Goal: Use online tool/utility: Utilize a website feature to perform a specific function

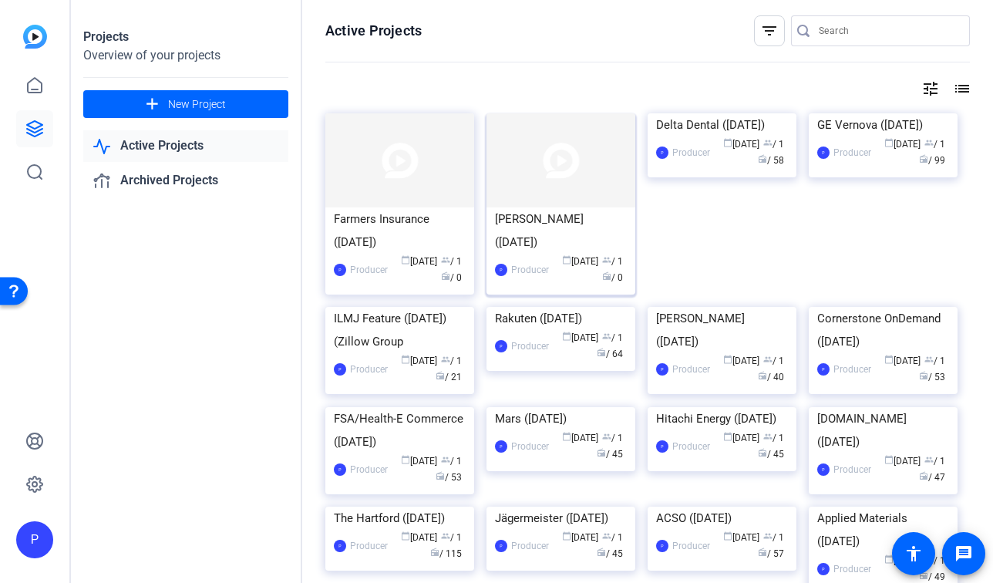
click at [517, 201] on img at bounding box center [561, 160] width 149 height 94
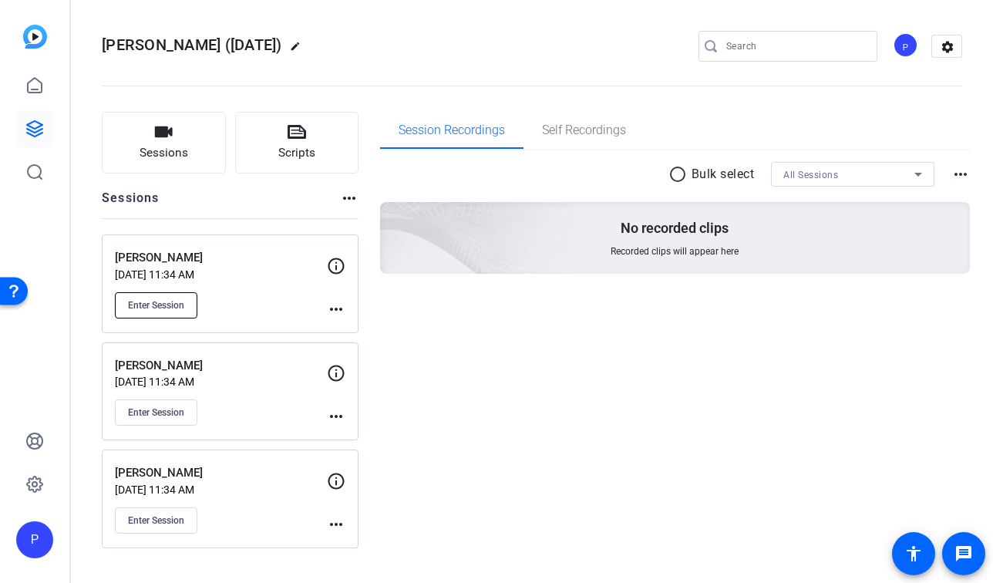
click at [176, 301] on span "Enter Session" at bounding box center [156, 305] width 56 height 12
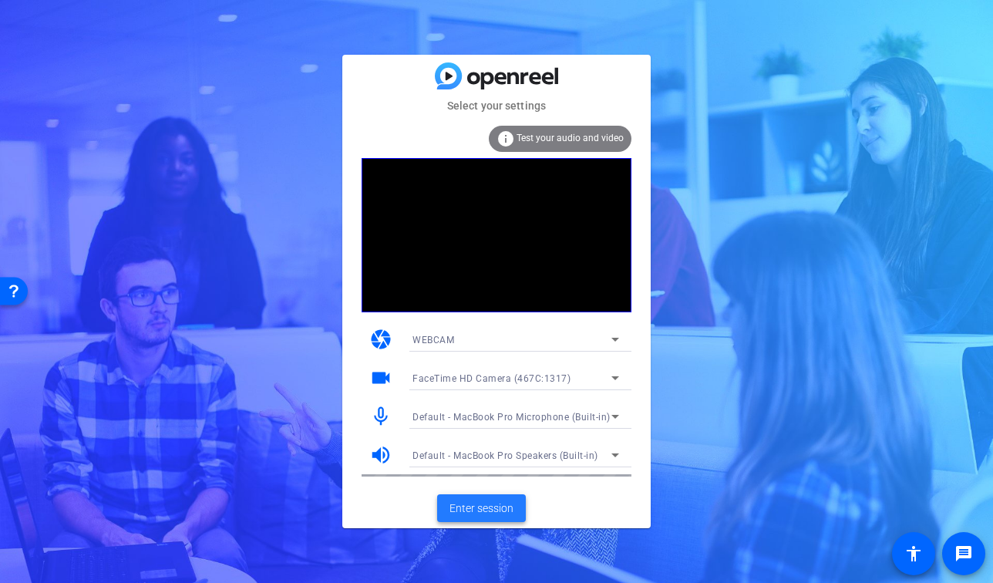
click at [462, 506] on span "Enter session" at bounding box center [482, 508] width 64 height 16
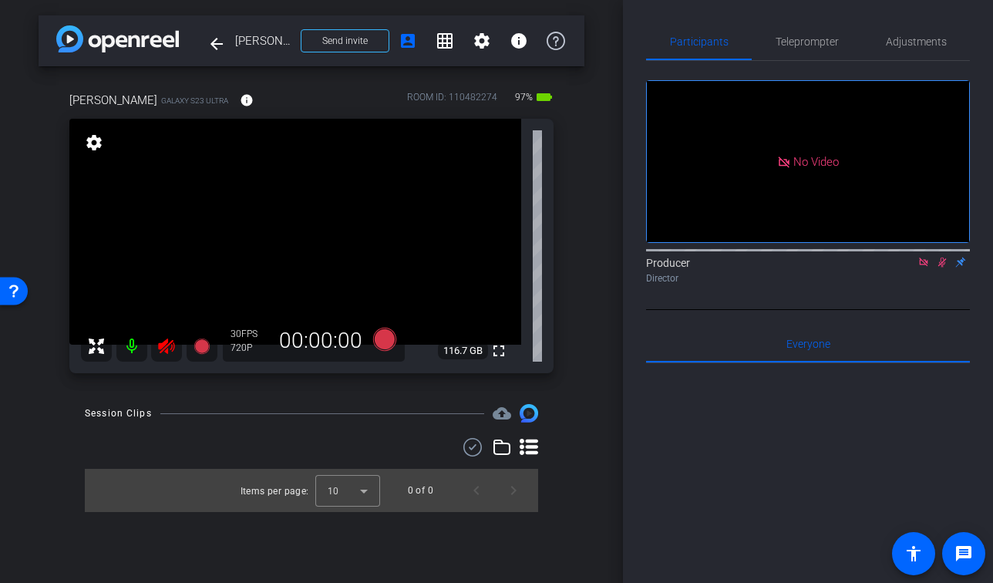
click at [170, 349] on icon at bounding box center [166, 346] width 19 height 19
click at [938, 268] on icon at bounding box center [942, 262] width 12 height 11
click at [925, 268] on icon at bounding box center [924, 262] width 12 height 11
click at [910, 38] on span "Adjustments" at bounding box center [916, 41] width 61 height 11
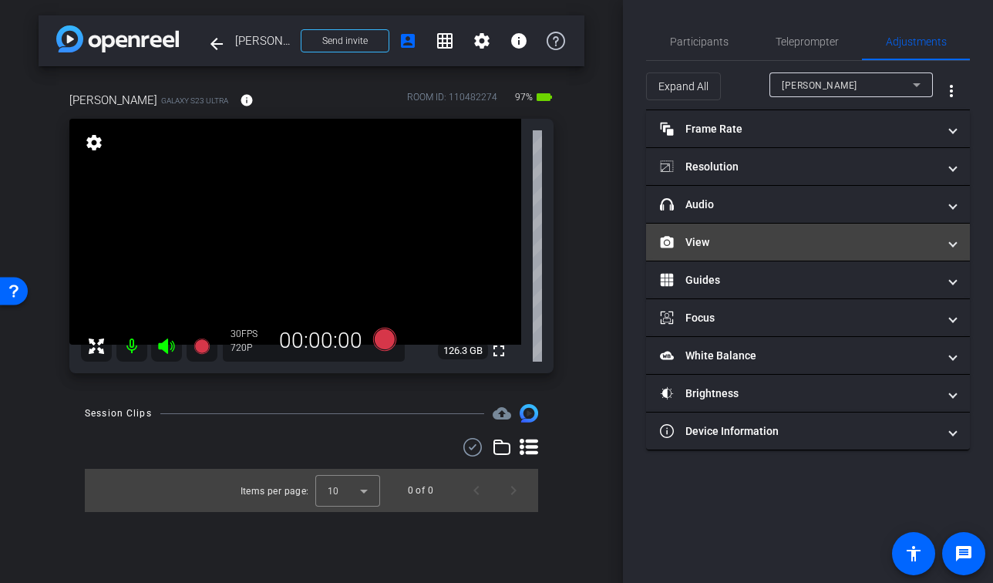
click at [774, 251] on mat-expansion-panel-header "View" at bounding box center [808, 242] width 324 height 37
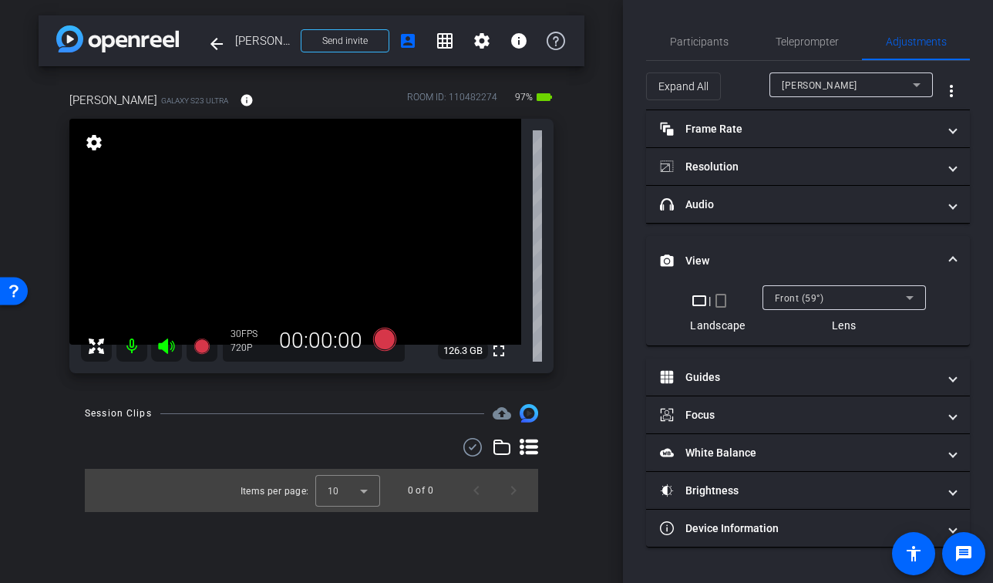
click at [815, 301] on span "Front (59°)" at bounding box center [799, 298] width 49 height 11
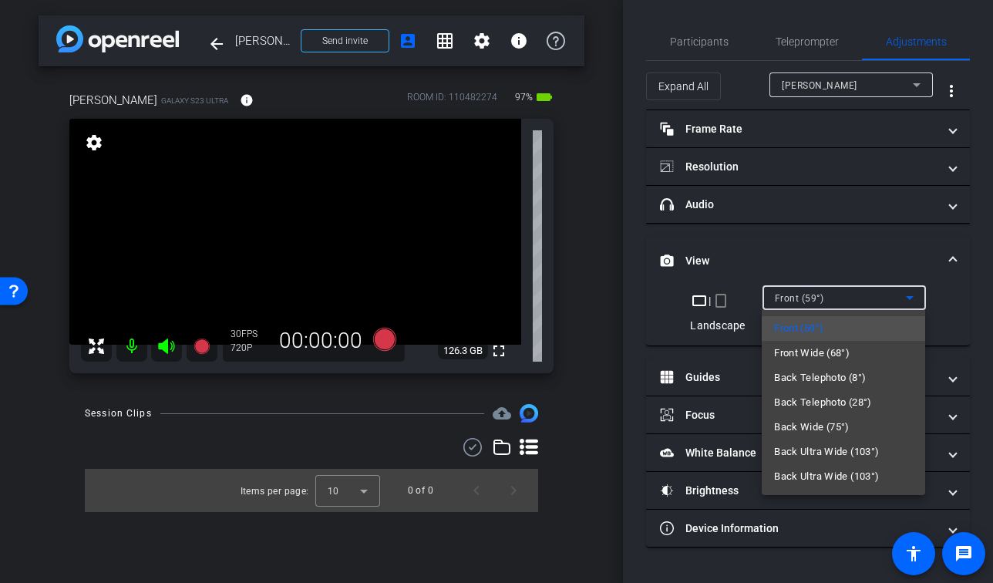
click at [590, 288] on div at bounding box center [496, 291] width 993 height 583
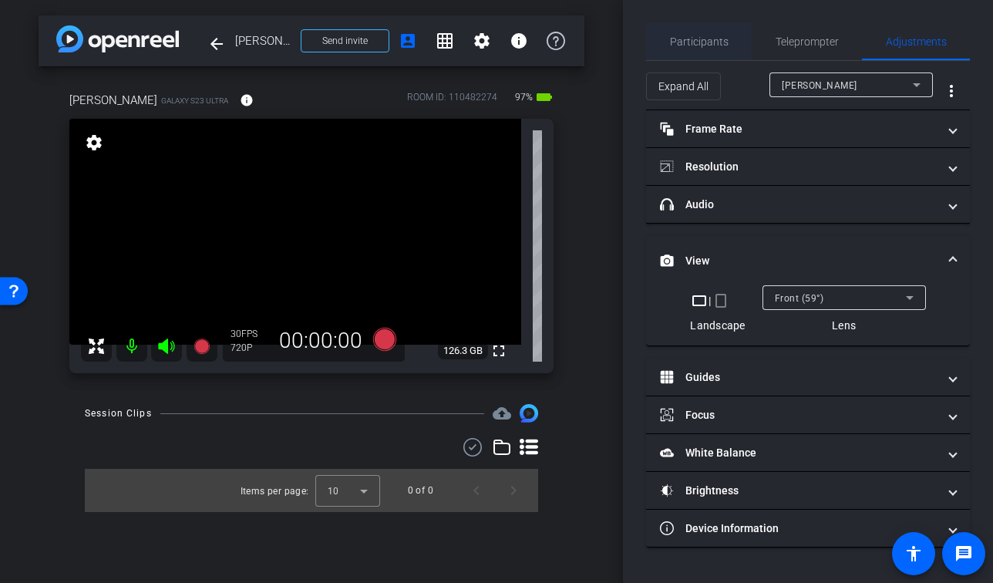
click at [719, 37] on span "Participants" at bounding box center [699, 41] width 59 height 11
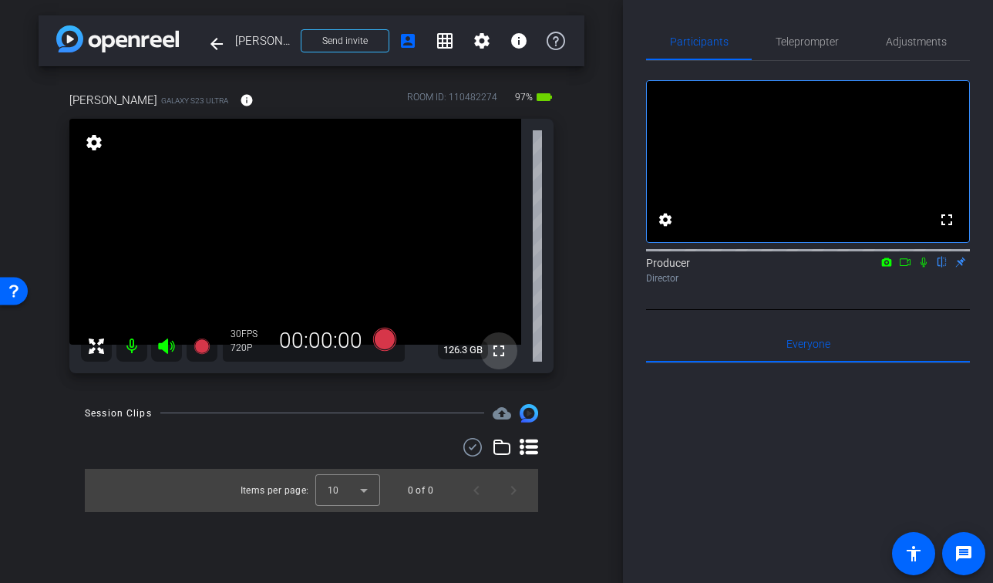
click at [507, 348] on mat-icon "fullscreen" at bounding box center [499, 351] width 19 height 19
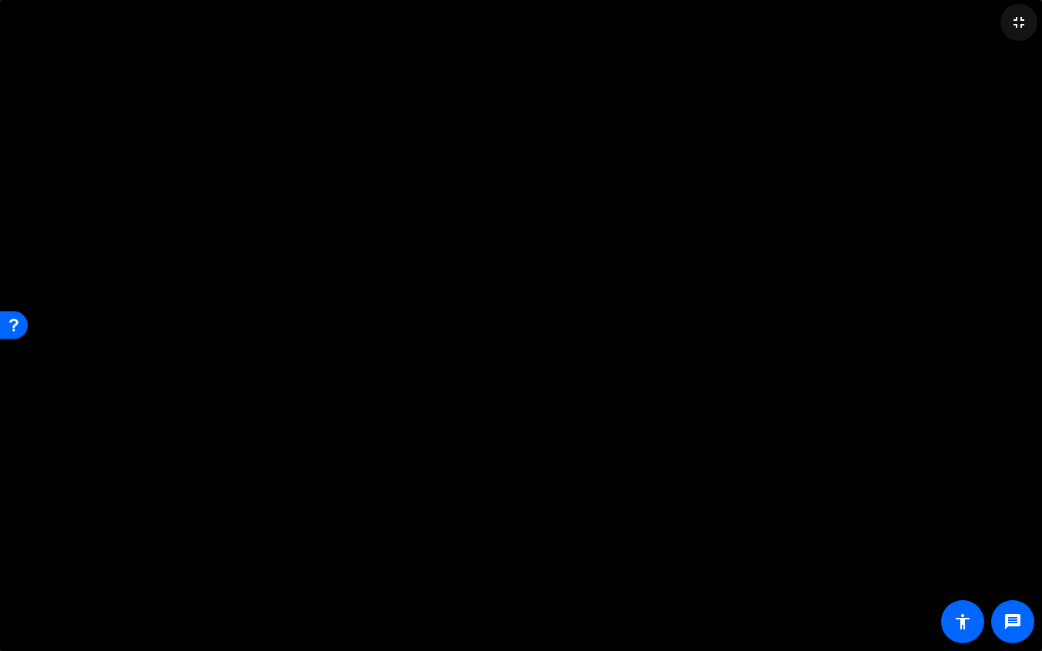
click at [992, 22] on mat-icon "fullscreen_exit" at bounding box center [1019, 22] width 19 height 19
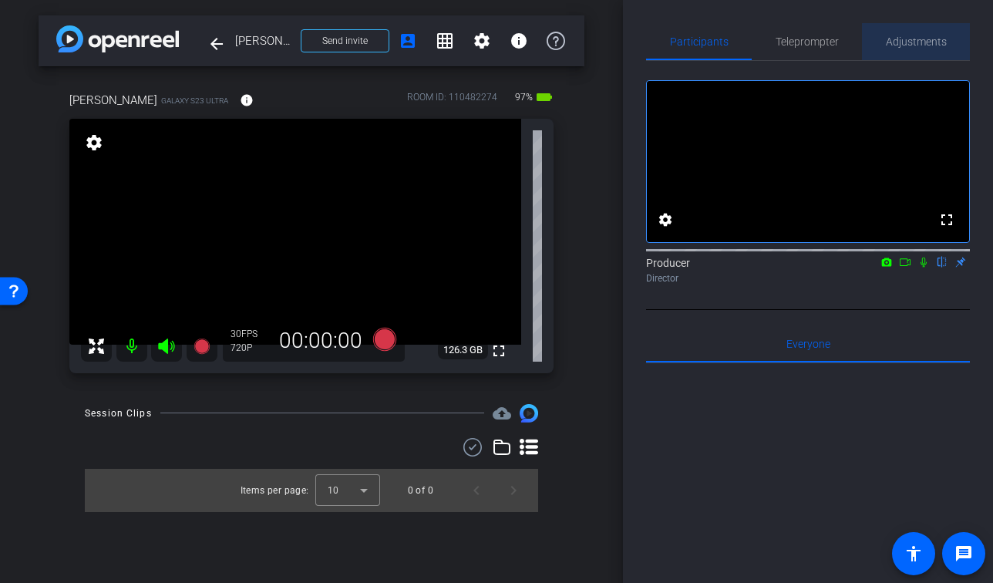
click at [920, 51] on span "Adjustments" at bounding box center [916, 41] width 61 height 37
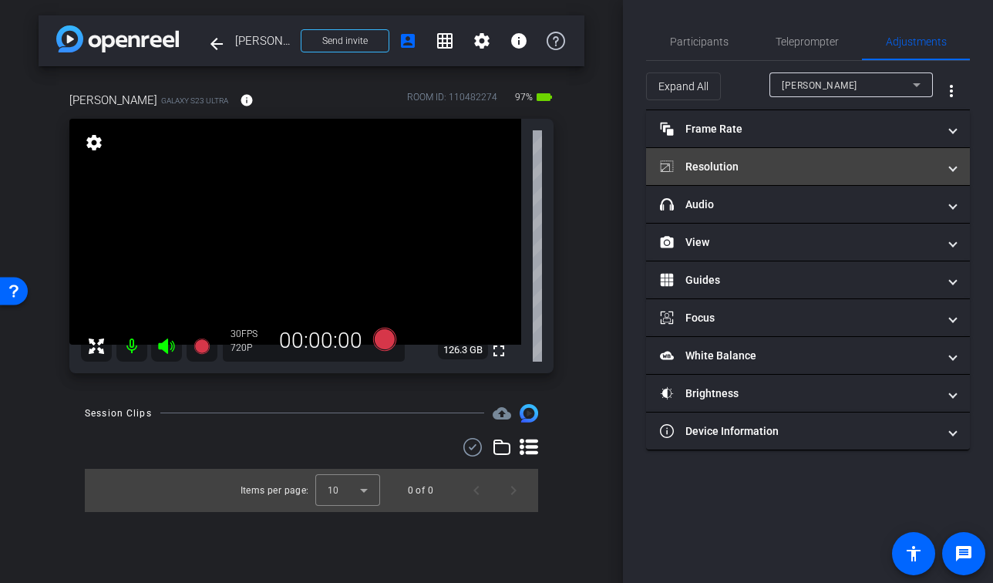
click at [821, 173] on mat-panel-title "Resolution" at bounding box center [799, 167] width 278 height 16
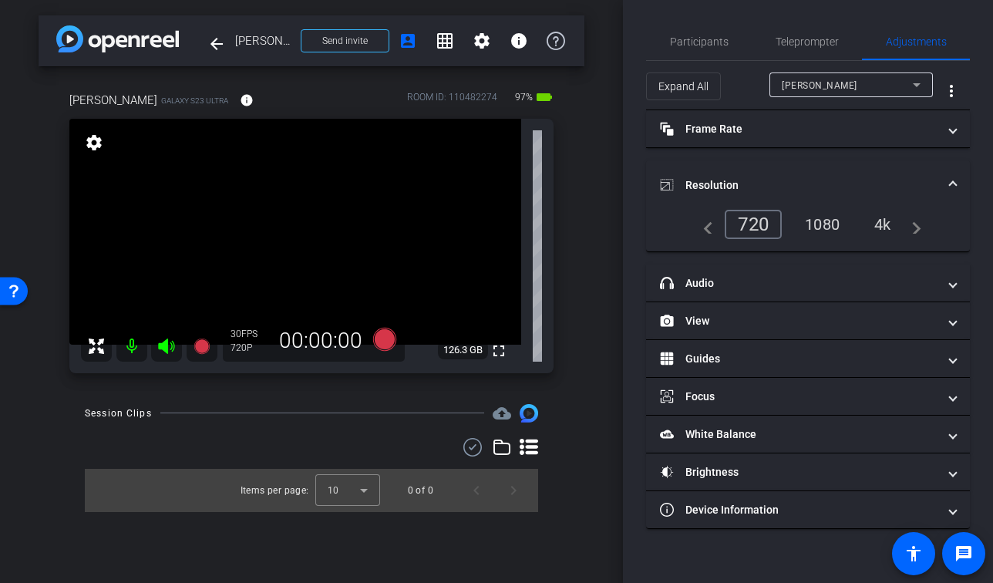
click at [832, 218] on div "1080" at bounding box center [822, 224] width 58 height 26
click at [709, 41] on span "Participants" at bounding box center [699, 41] width 59 height 11
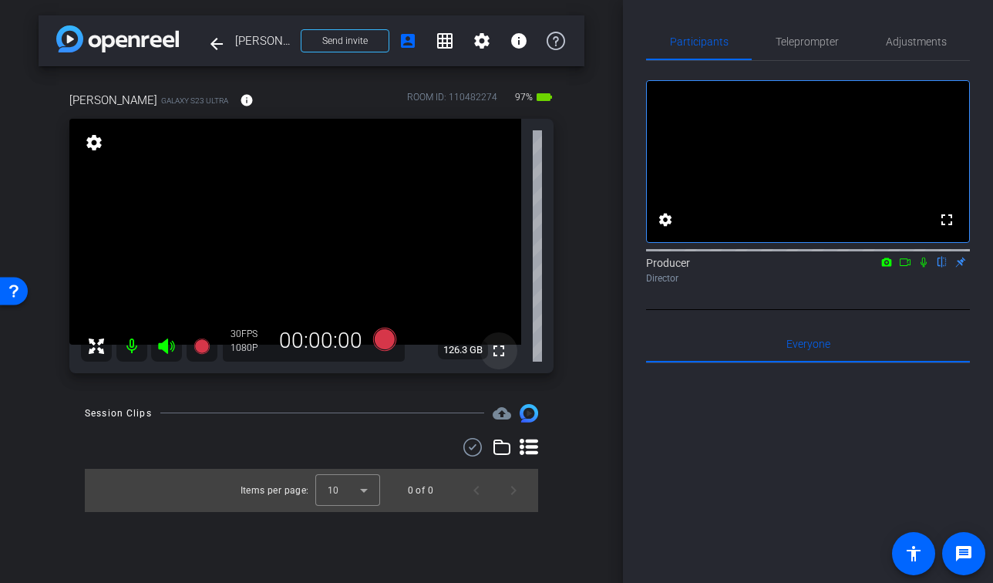
click at [499, 353] on mat-icon "fullscreen" at bounding box center [499, 351] width 19 height 19
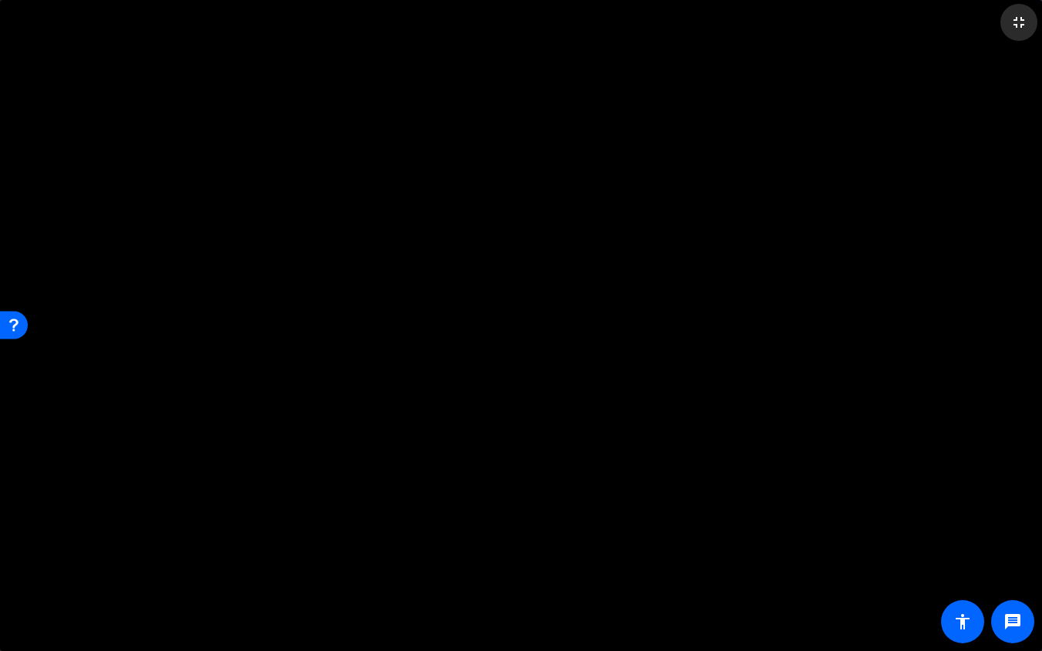
click at [992, 22] on mat-icon "fullscreen_exit" at bounding box center [1019, 22] width 19 height 19
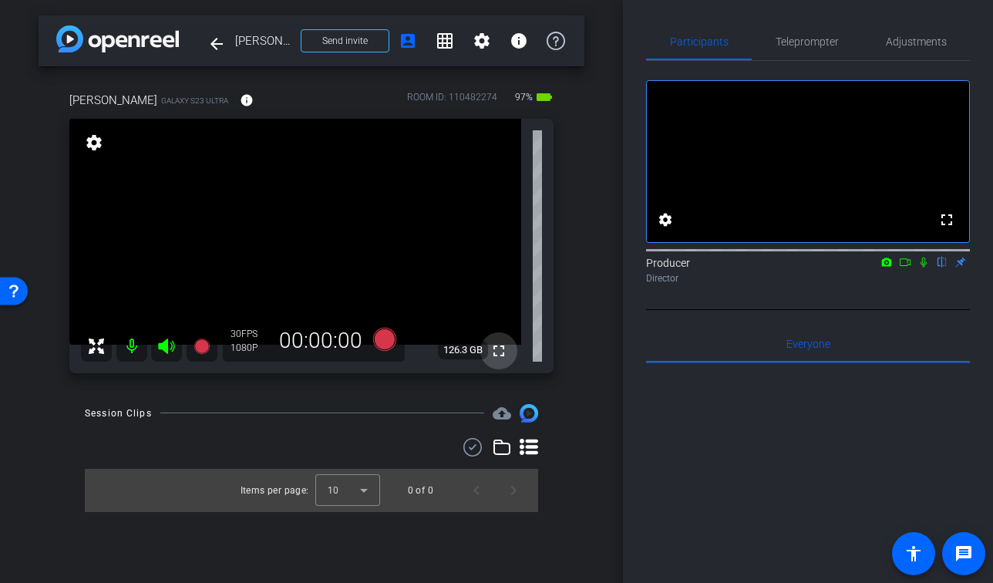
click at [497, 355] on mat-icon "fullscreen" at bounding box center [499, 351] width 19 height 19
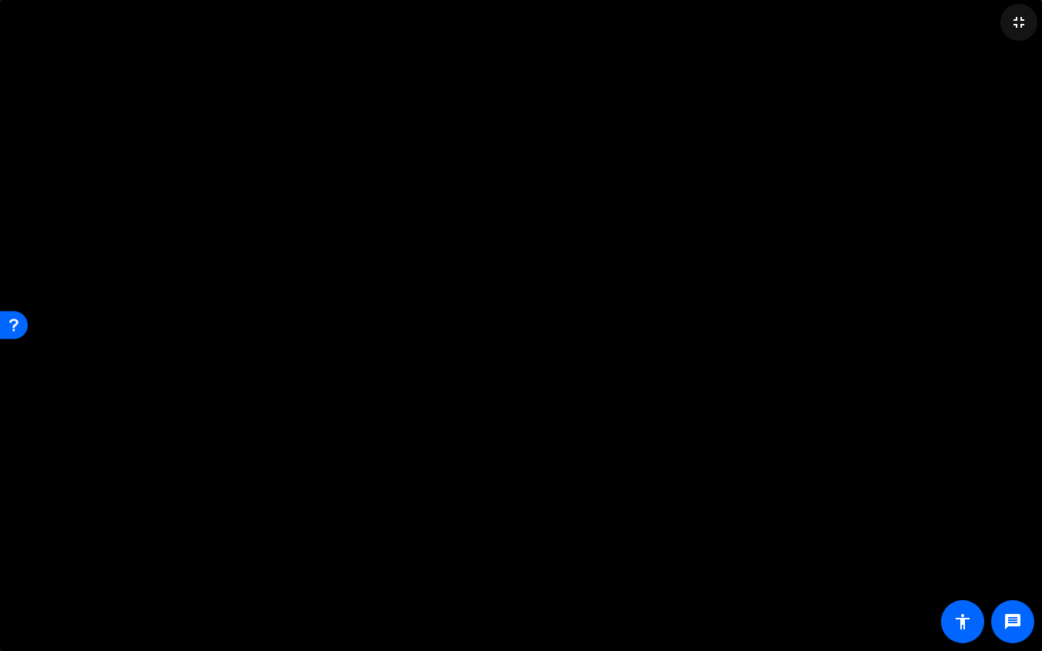
click at [992, 27] on mat-icon "fullscreen_exit" at bounding box center [1019, 22] width 19 height 19
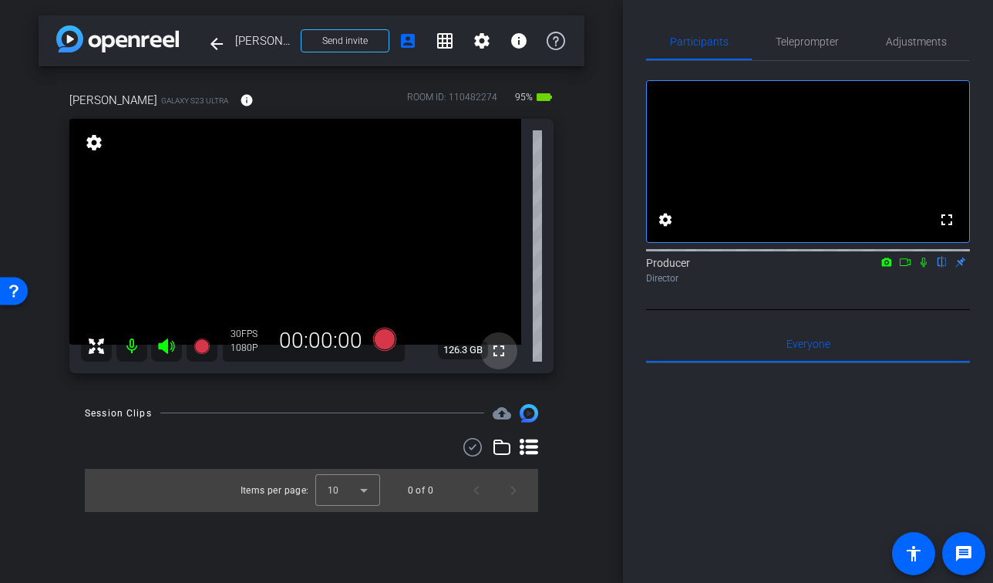
click at [500, 359] on mat-icon "fullscreen" at bounding box center [499, 351] width 19 height 19
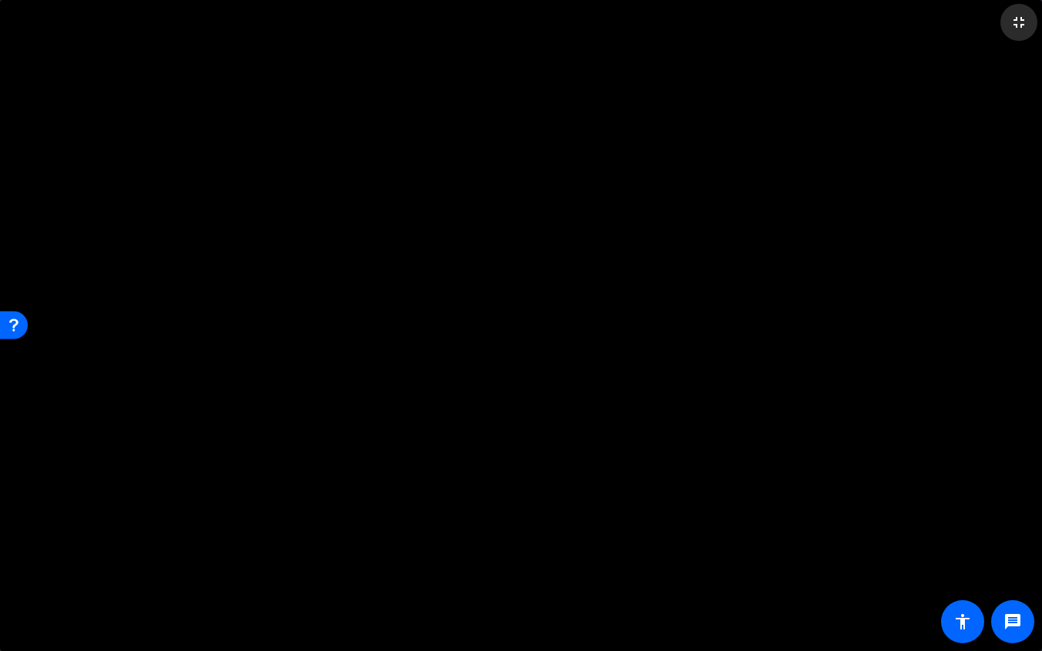
click at [992, 31] on mat-icon "fullscreen_exit" at bounding box center [1019, 22] width 19 height 19
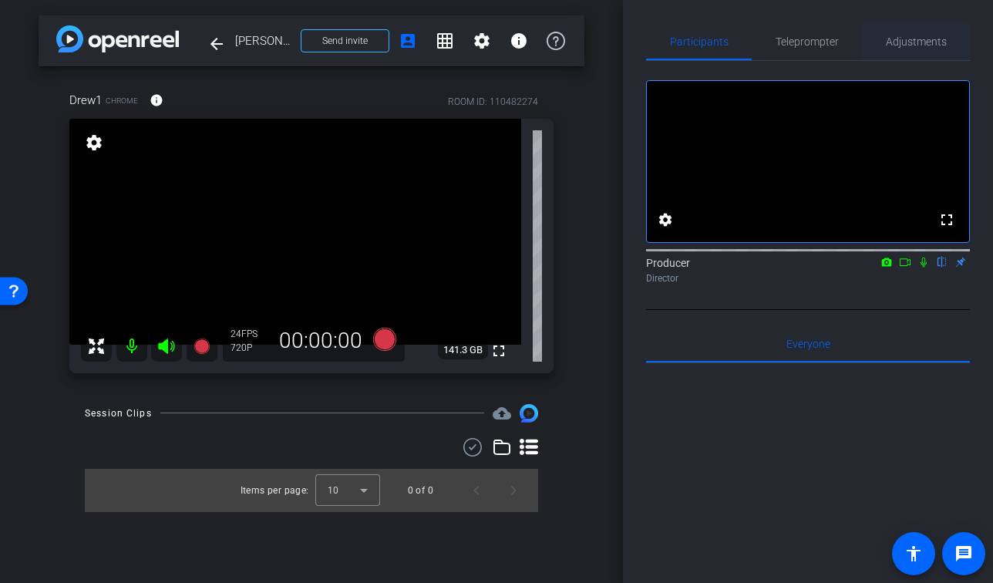
click at [913, 47] on span "Adjustments" at bounding box center [916, 41] width 61 height 11
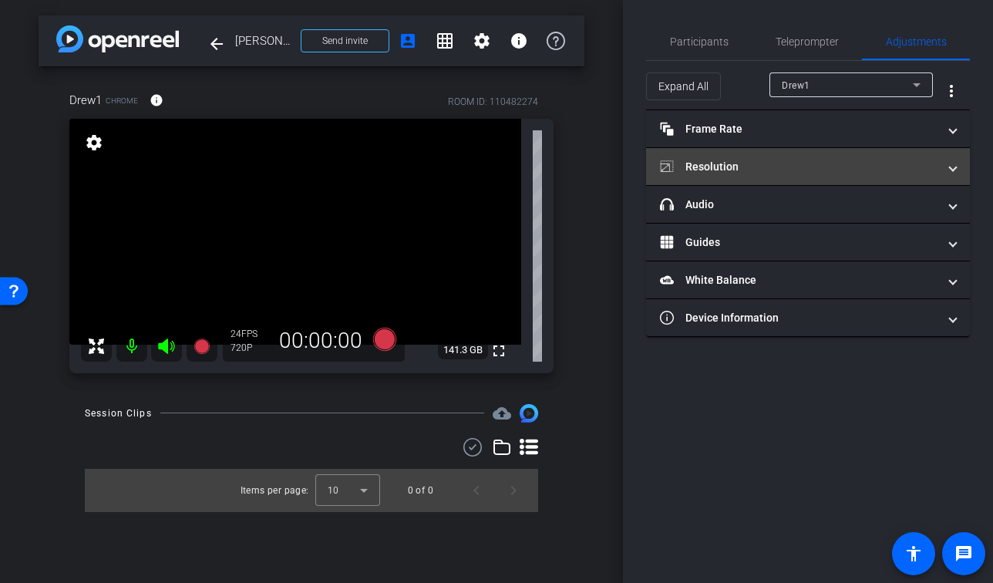
click at [810, 172] on mat-panel-title "Resolution" at bounding box center [799, 167] width 278 height 16
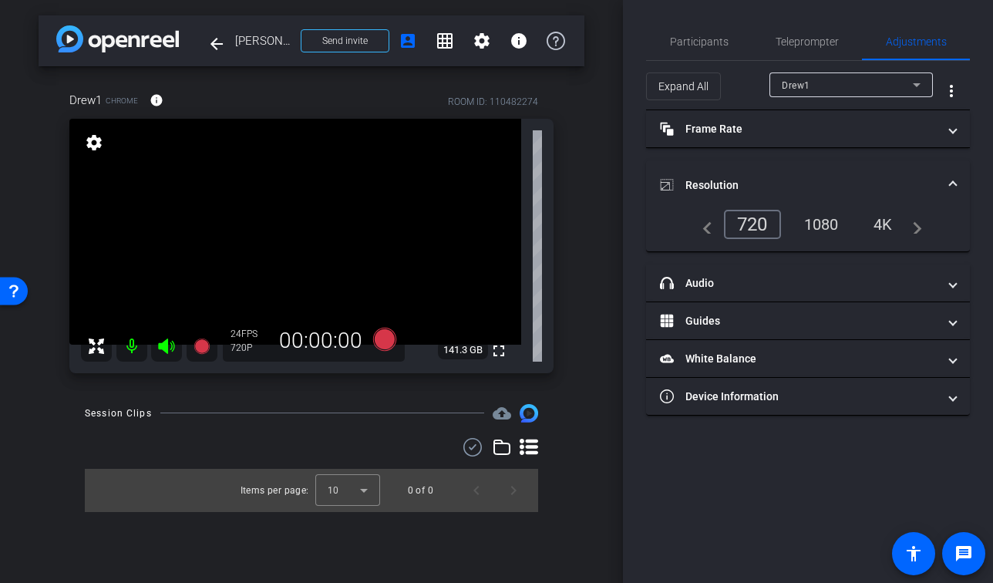
click at [831, 233] on div "1080" at bounding box center [822, 224] width 58 height 26
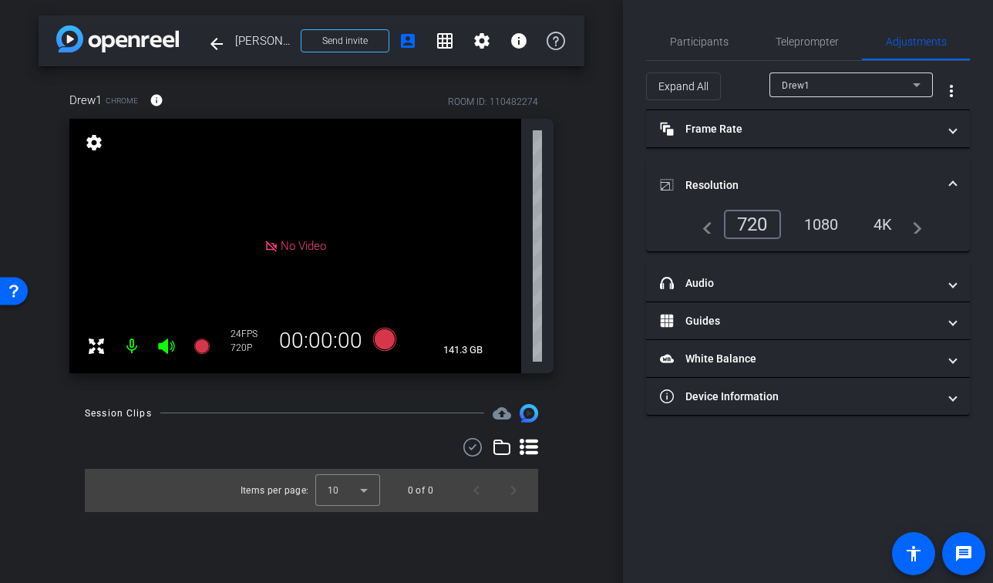
click at [830, 223] on div "1080" at bounding box center [822, 224] width 58 height 26
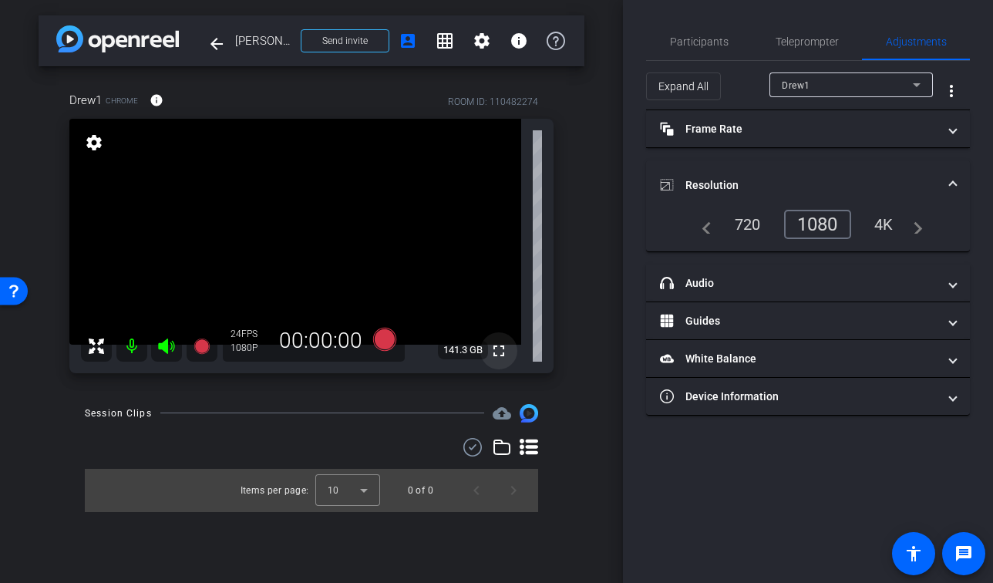
click at [502, 352] on mat-icon "fullscreen" at bounding box center [499, 351] width 19 height 19
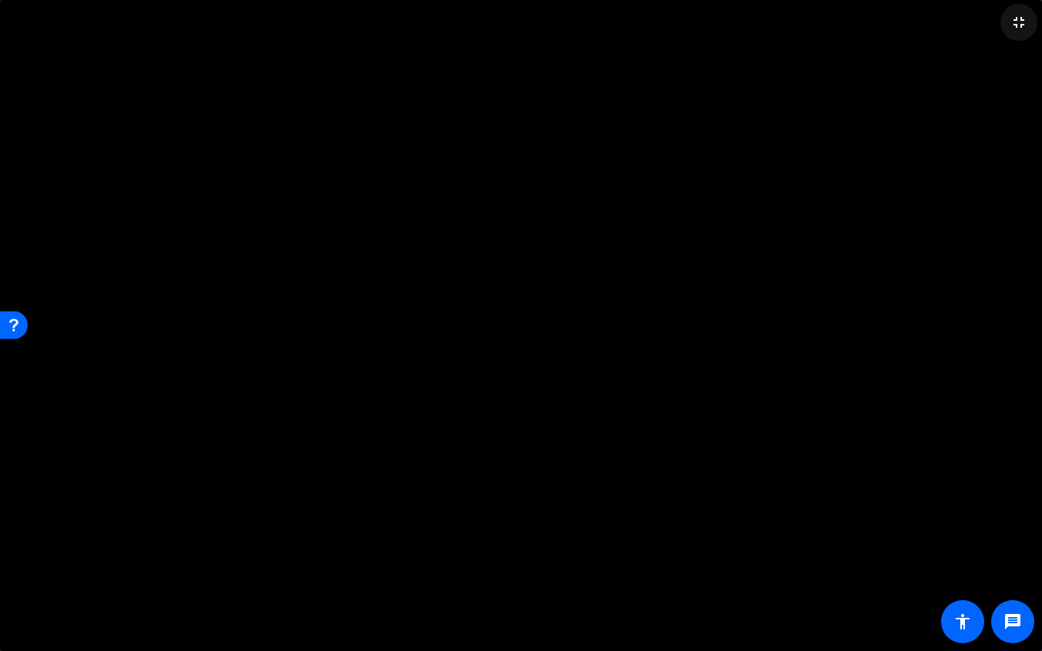
click at [992, 20] on mat-icon "fullscreen_exit" at bounding box center [1019, 22] width 19 height 19
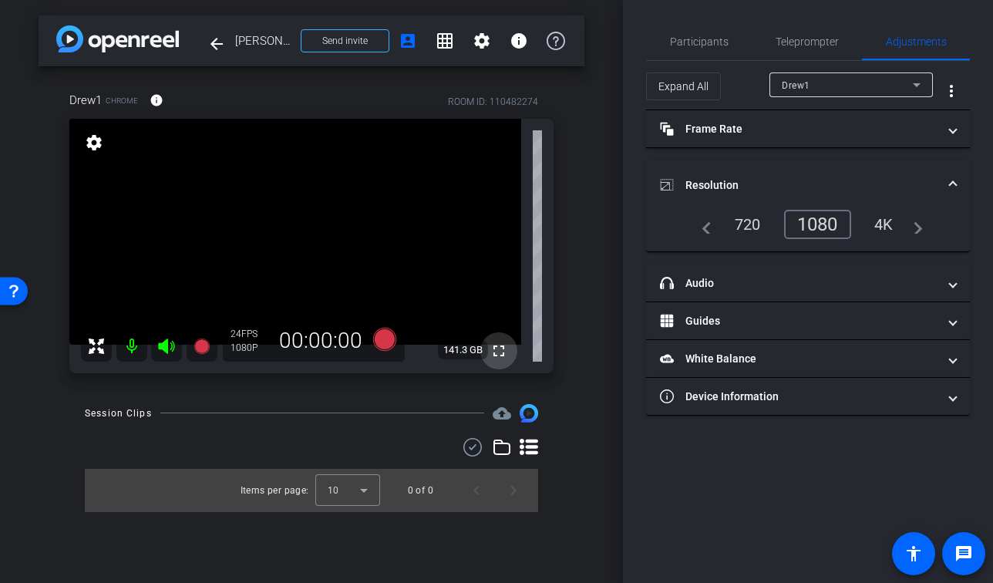
click at [504, 354] on mat-icon "fullscreen" at bounding box center [499, 351] width 19 height 19
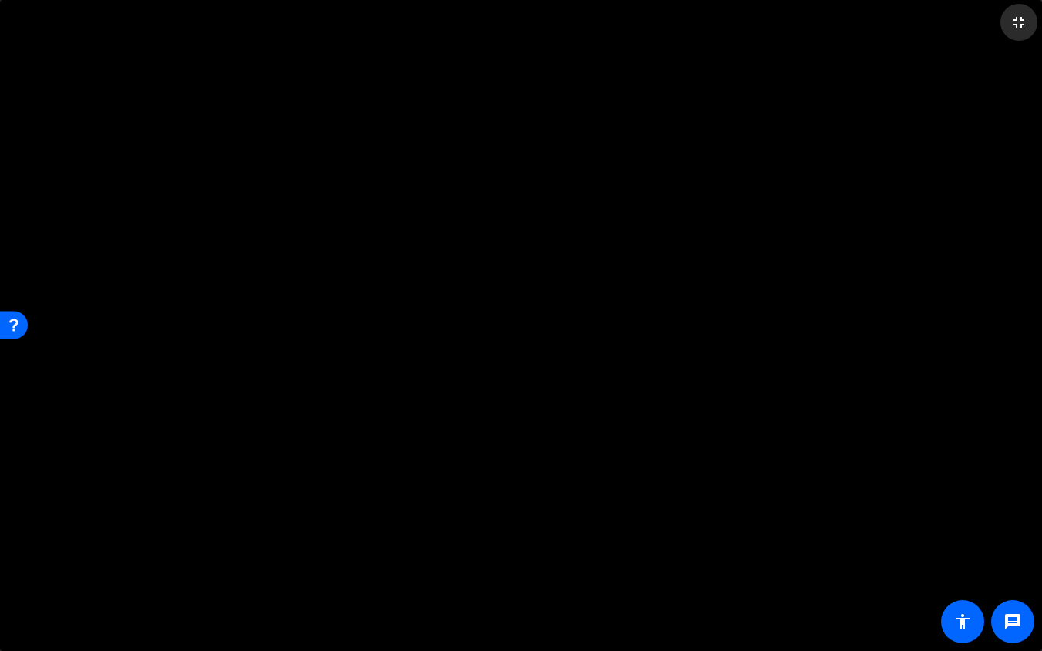
click at [992, 35] on span at bounding box center [1019, 22] width 37 height 37
